Goal: Task Accomplishment & Management: Use online tool/utility

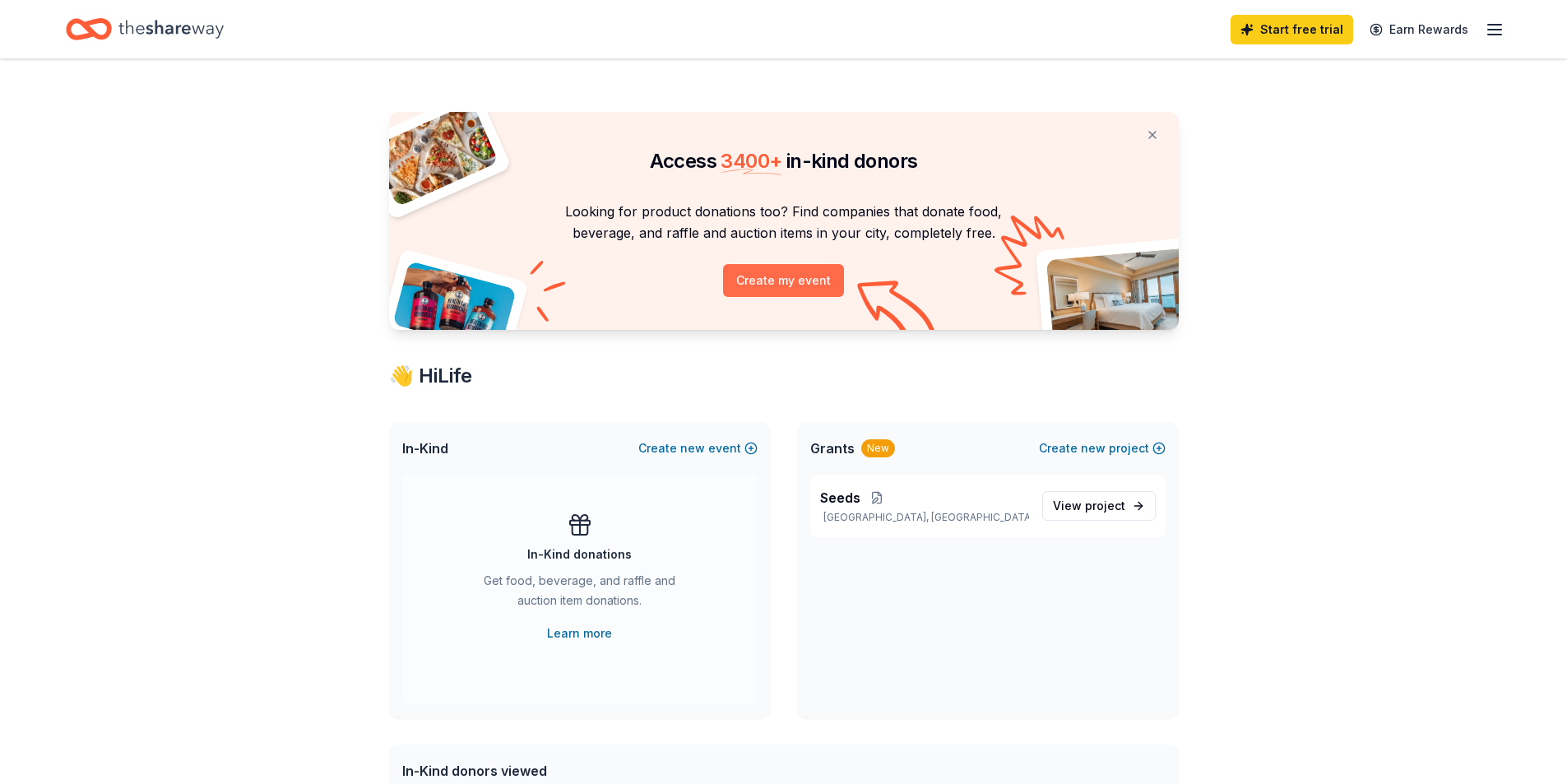
click at [778, 279] on button "Create my event" at bounding box center [783, 280] width 121 height 33
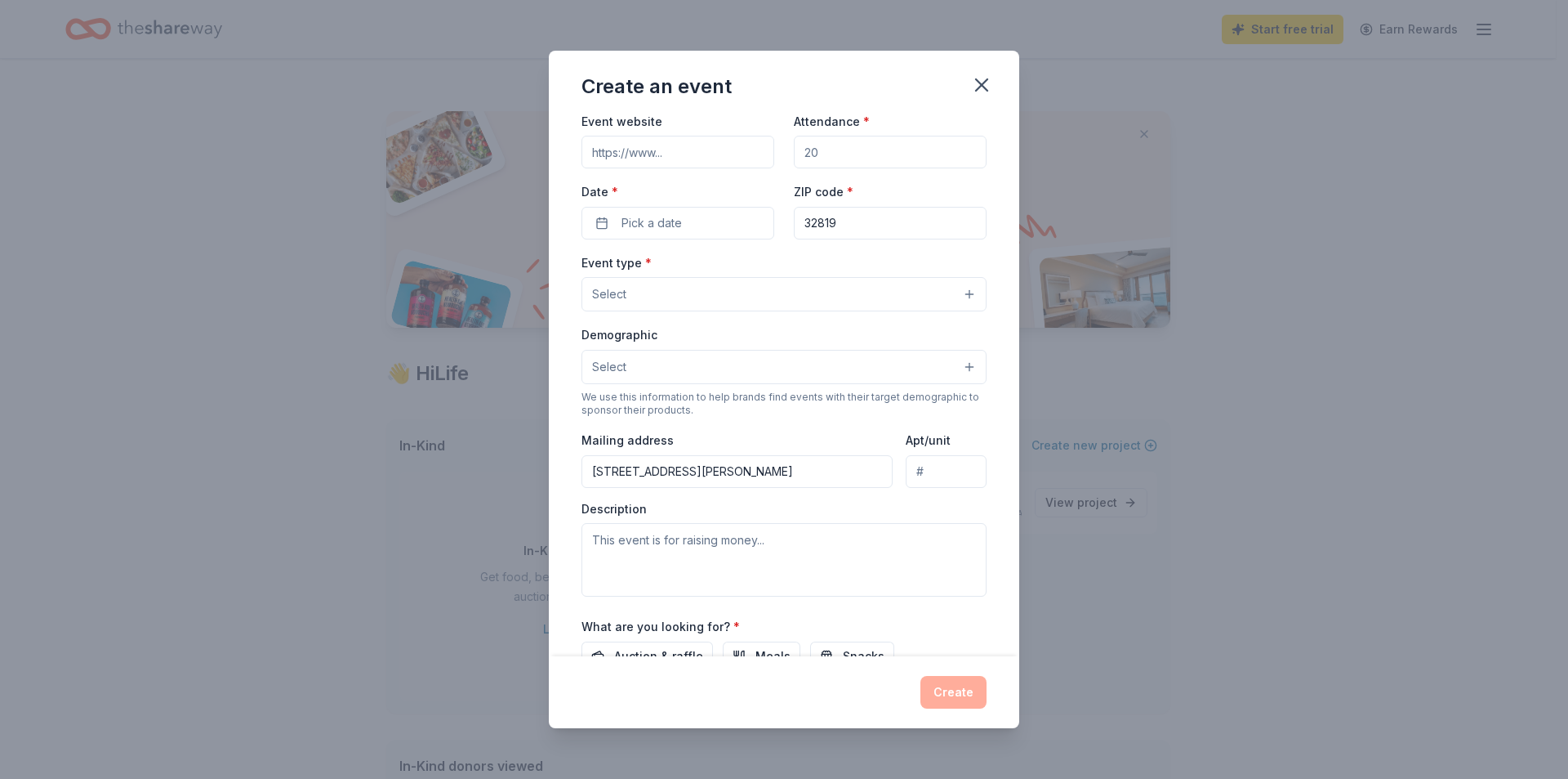
scroll to position [241, 0]
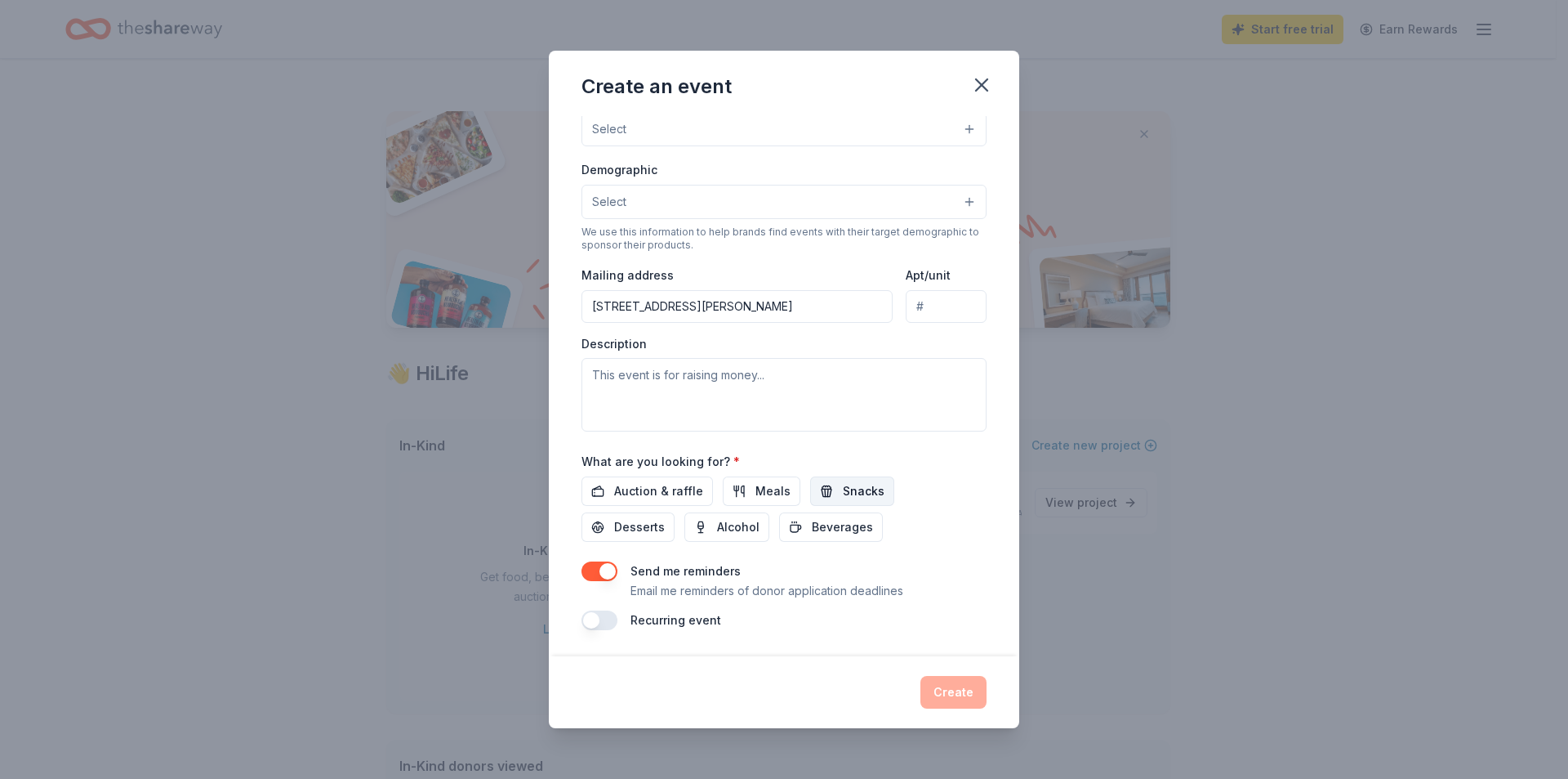
click at [855, 485] on span "Snacks" at bounding box center [864, 491] width 42 height 19
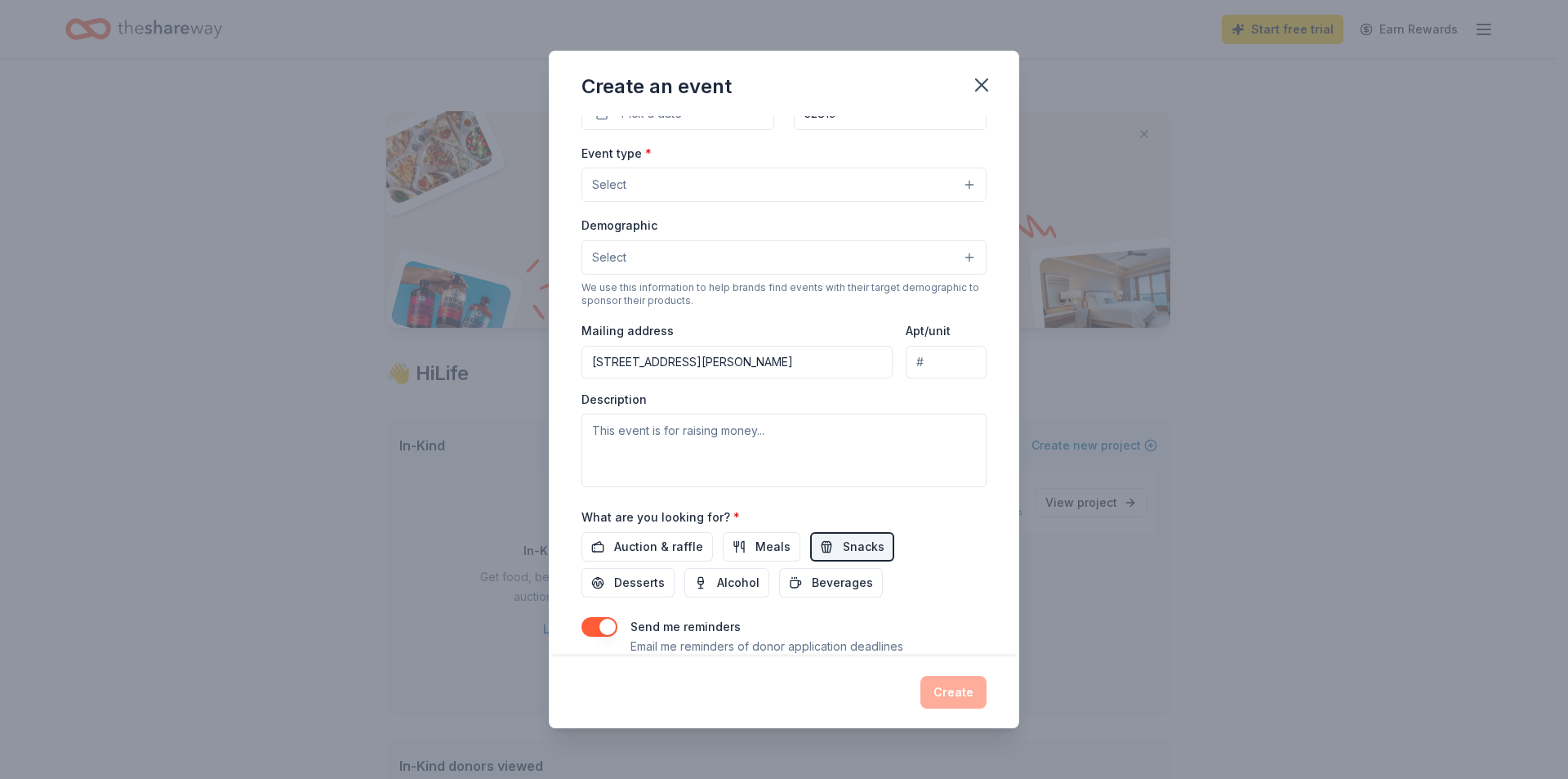
scroll to position [159, 0]
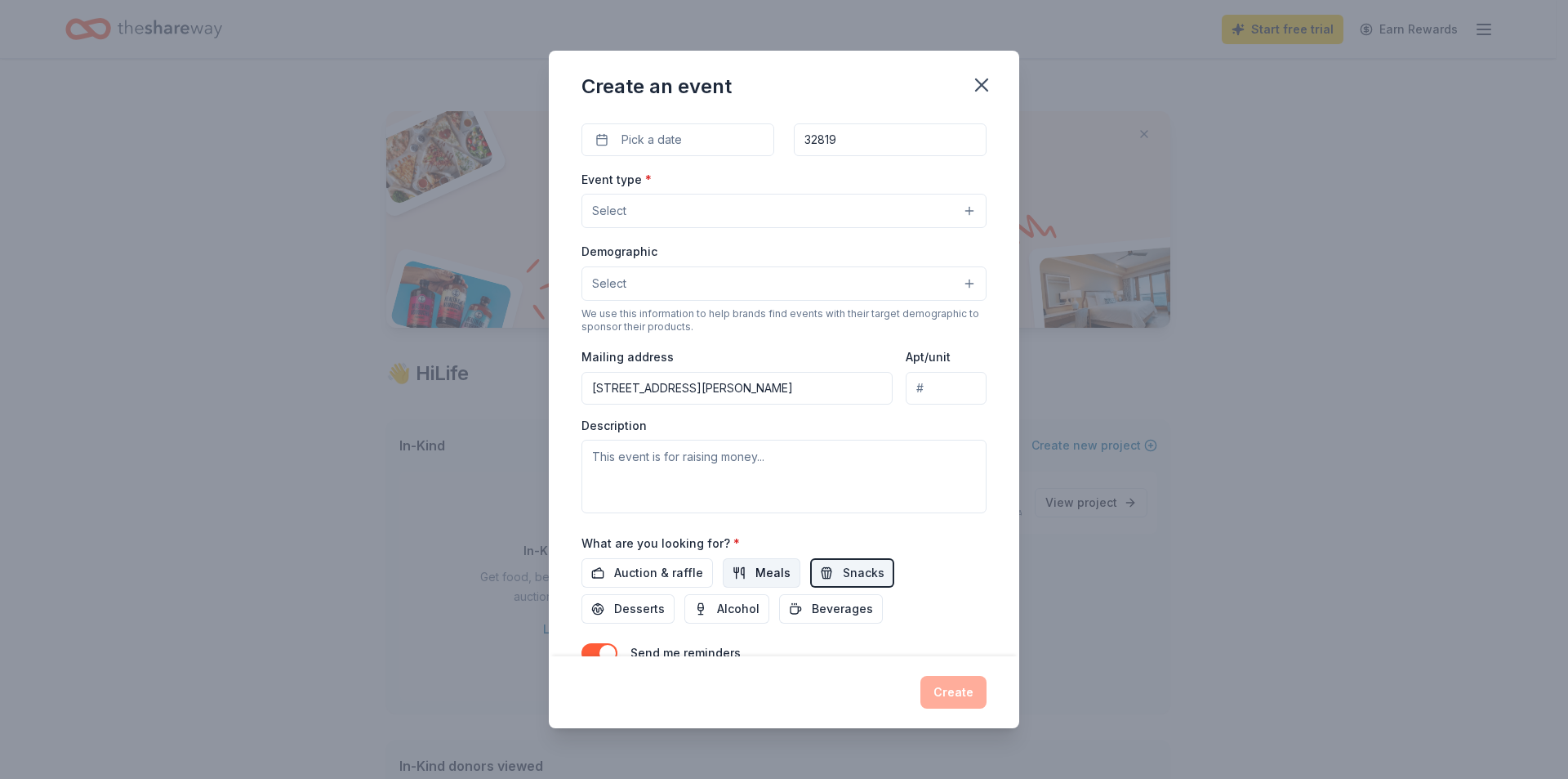
click at [756, 575] on span "Meals" at bounding box center [773, 572] width 35 height 19
click at [840, 605] on span "Beverages" at bounding box center [842, 608] width 61 height 19
click at [644, 608] on span "Desserts" at bounding box center [639, 608] width 50 height 19
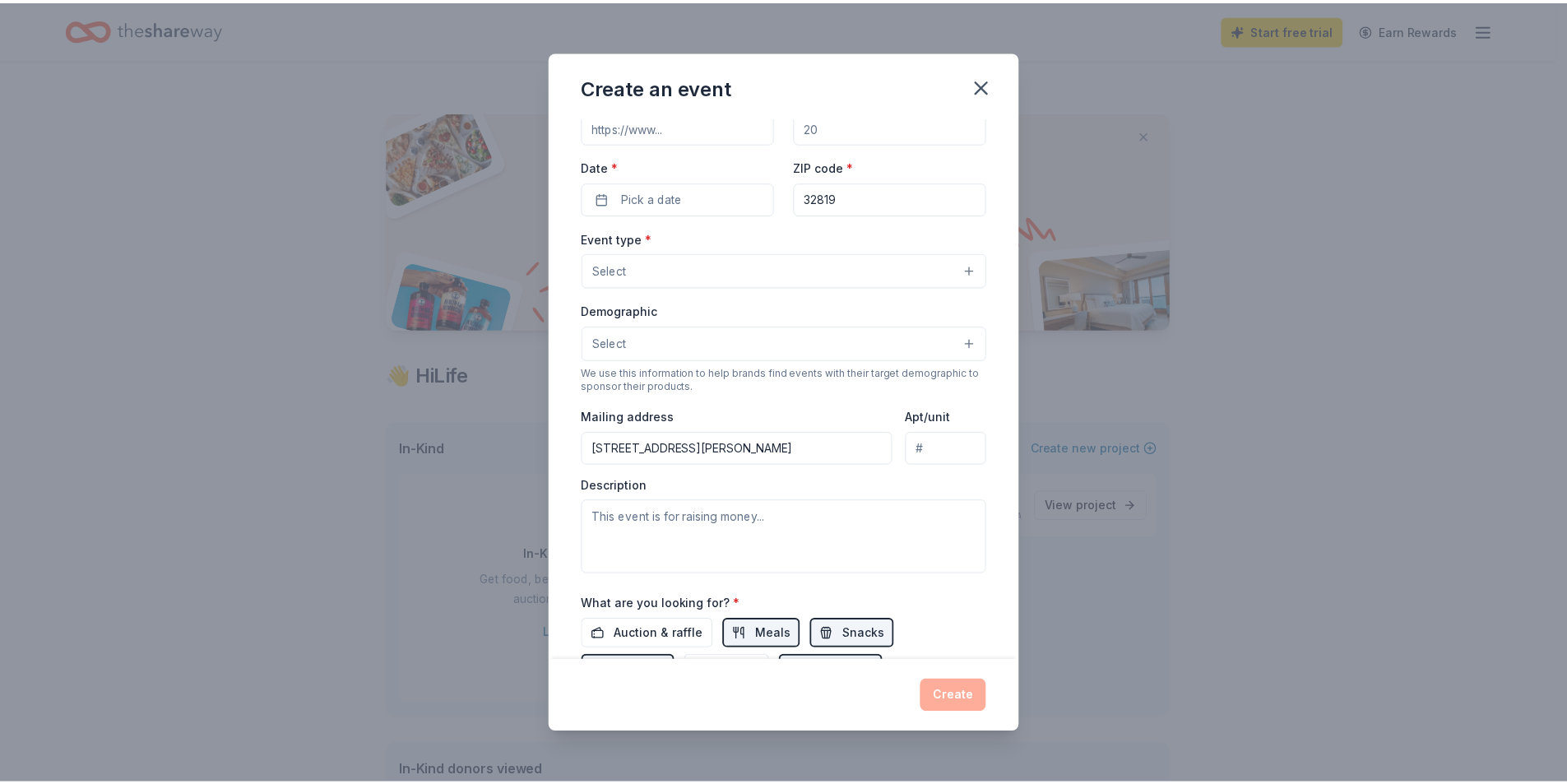
scroll to position [0, 0]
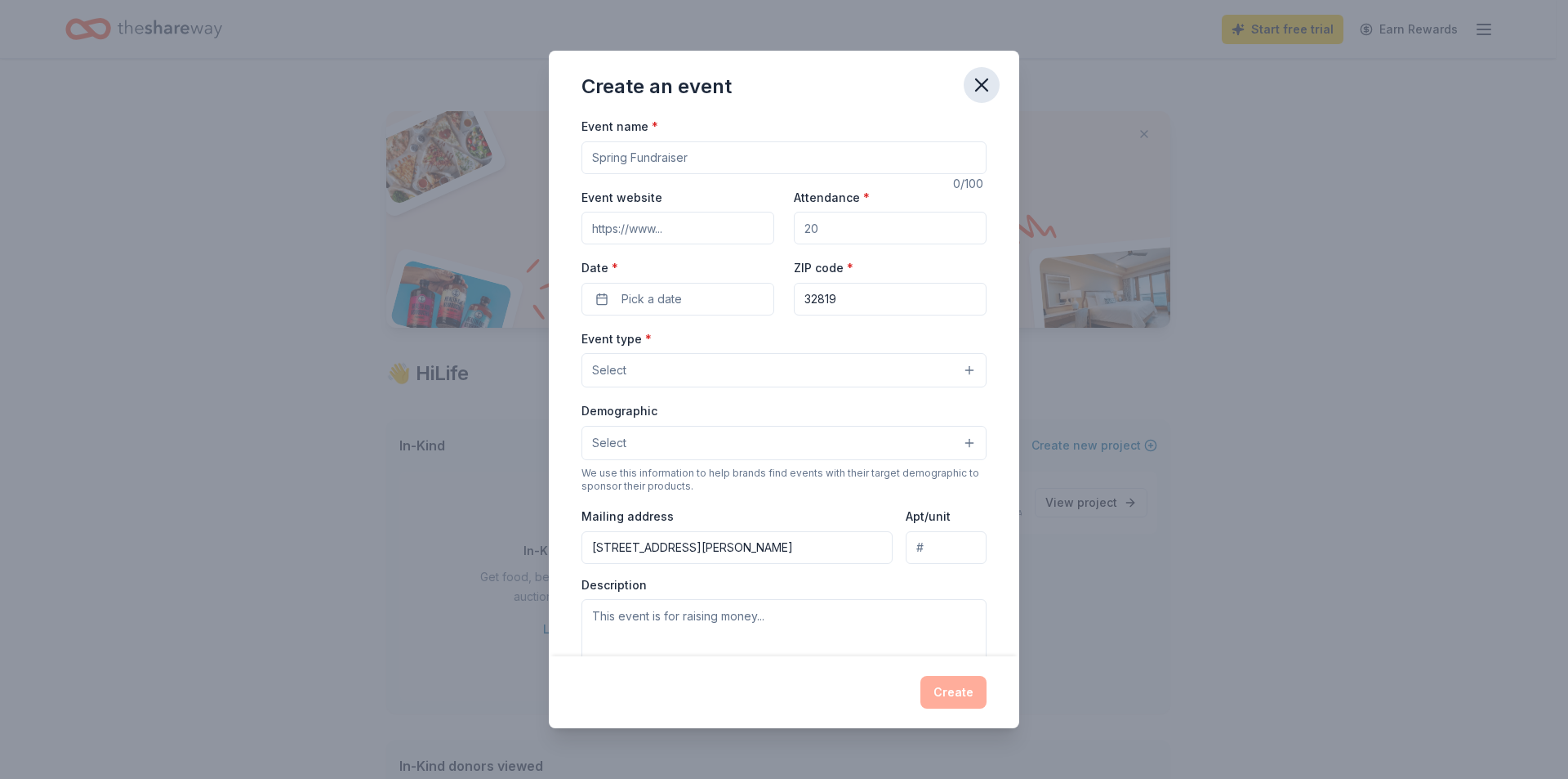
click at [978, 77] on icon "button" at bounding box center [981, 84] width 23 height 23
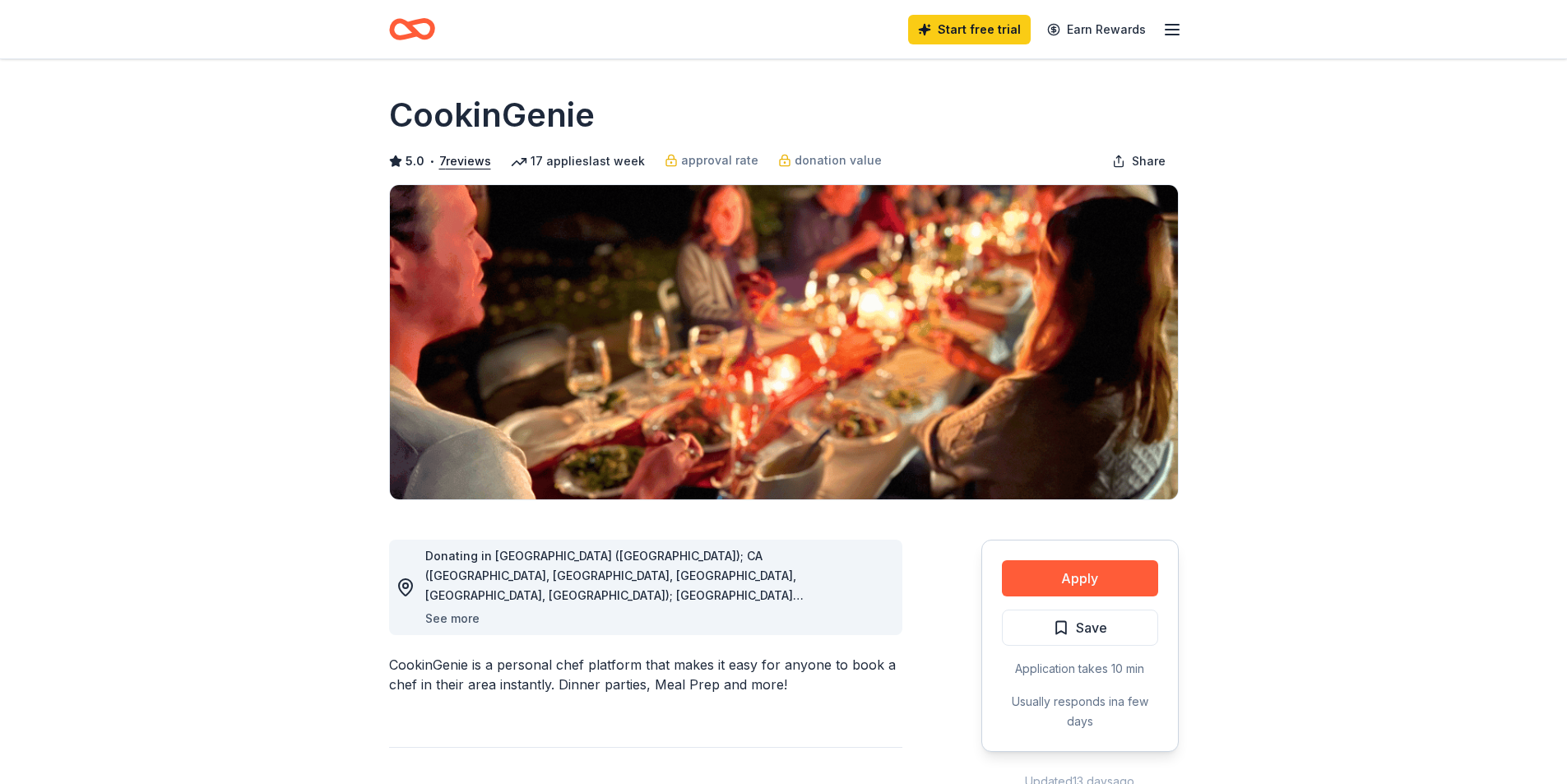
click at [456, 616] on button "See more" at bounding box center [452, 617] width 54 height 19
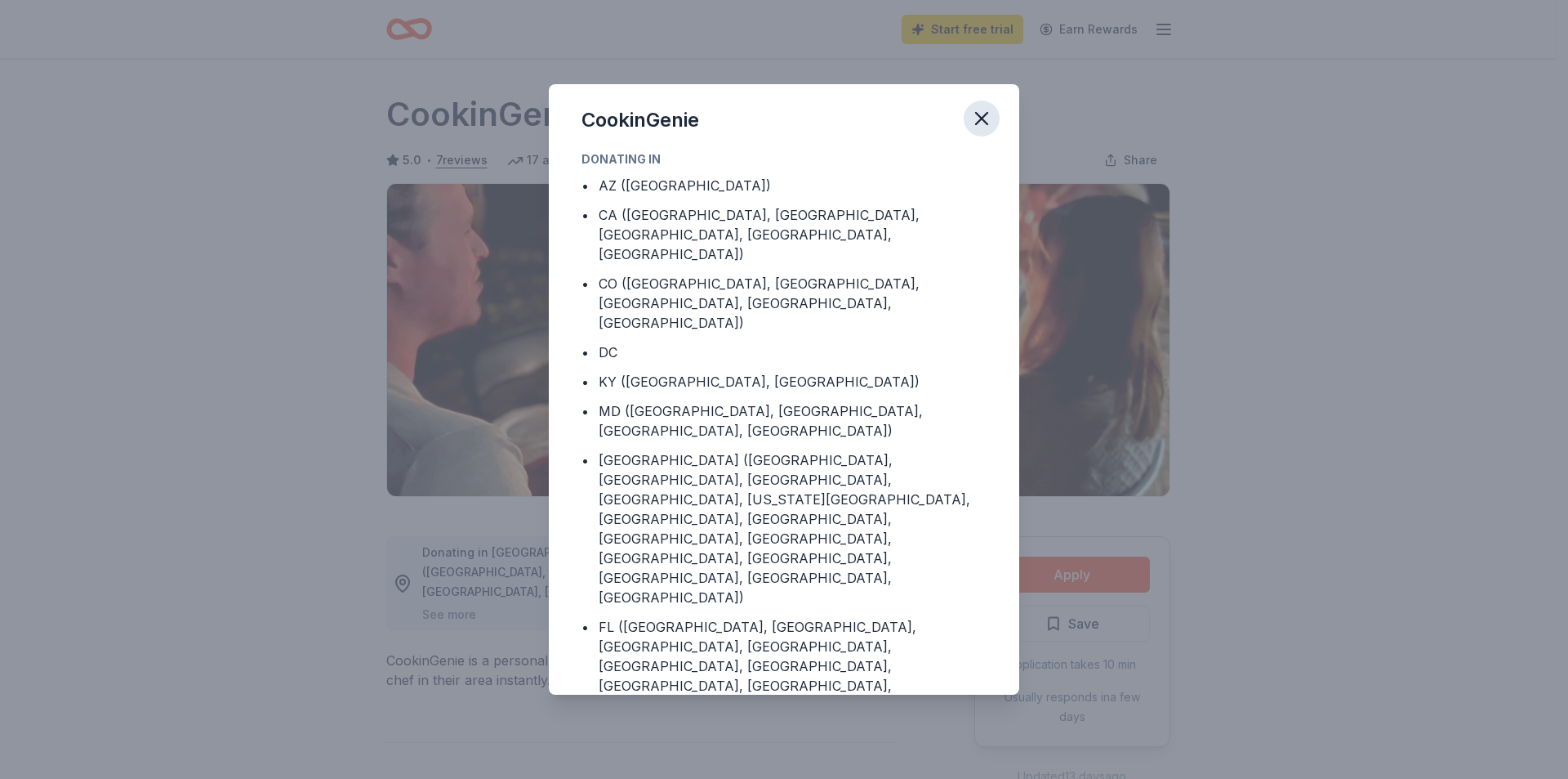
click at [987, 124] on icon "button" at bounding box center [982, 118] width 11 height 11
